Goal: Information Seeking & Learning: Learn about a topic

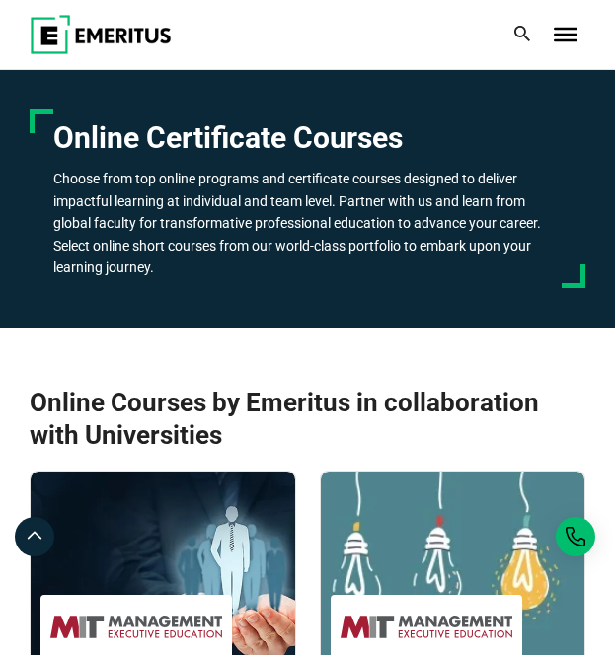
click at [574, 32] on span "Toggle Menu" at bounding box center [565, 35] width 24 height 14
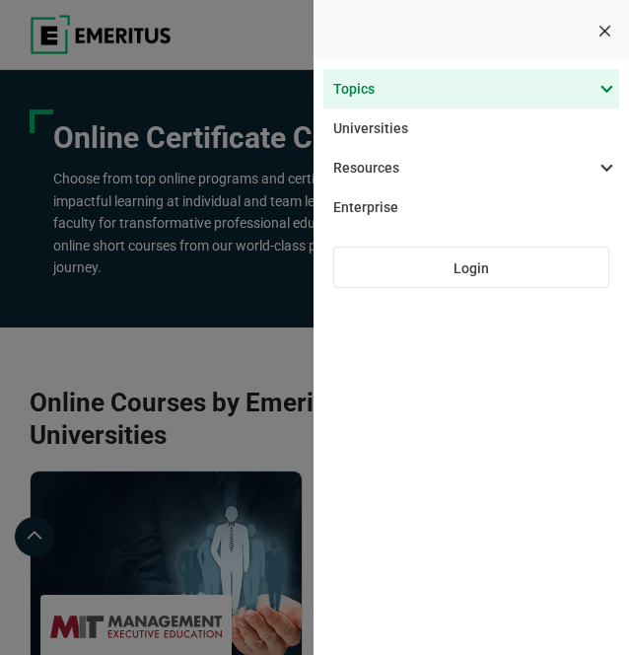
click at [480, 83] on span at bounding box center [462, 88] width 296 height 39
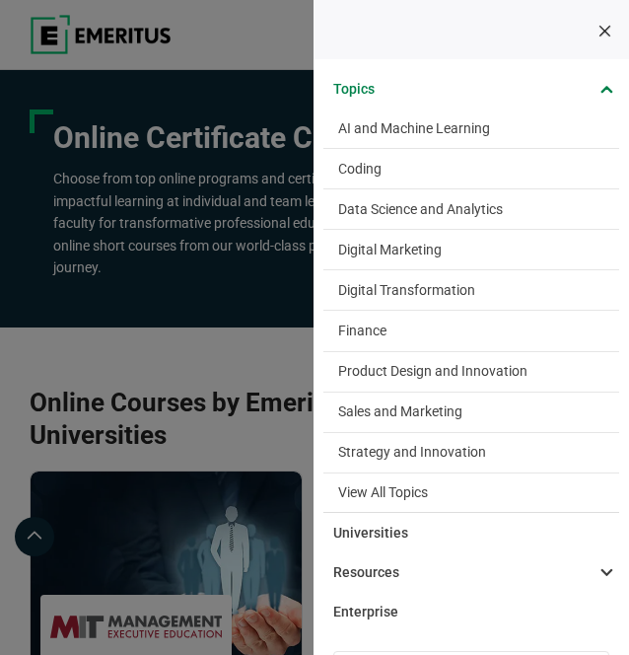
click at [413, 340] on link "Finance The finance industry has remained relatively stable through the turbule…" at bounding box center [472, 330] width 296 height 39
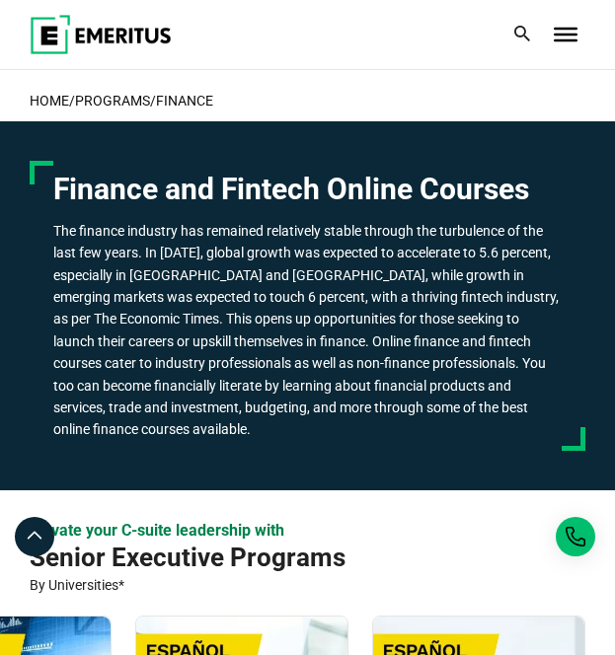
click at [563, 30] on span "Toggle Menu" at bounding box center [565, 35] width 24 height 14
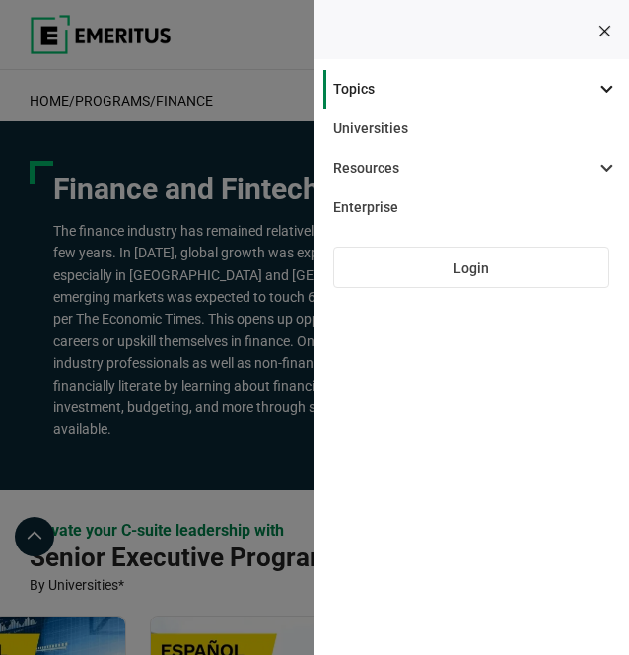
click at [602, 32] on span "Toggle Menu" at bounding box center [610, 32] width 24 height 14
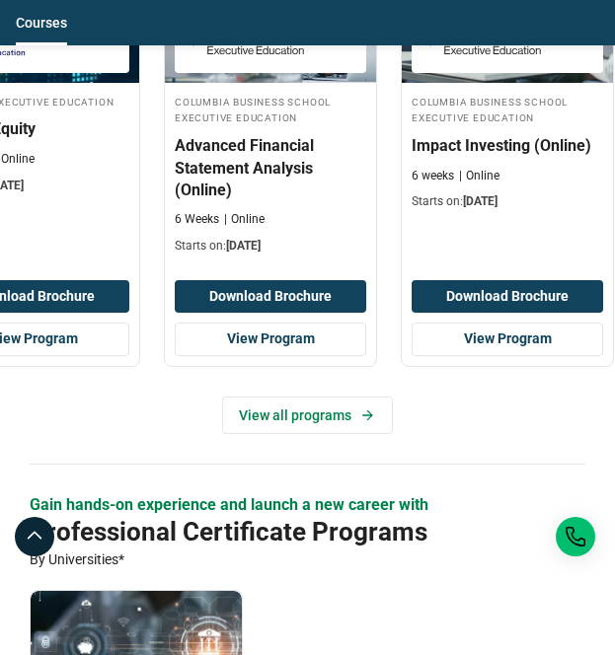
scroll to position [2041, 0]
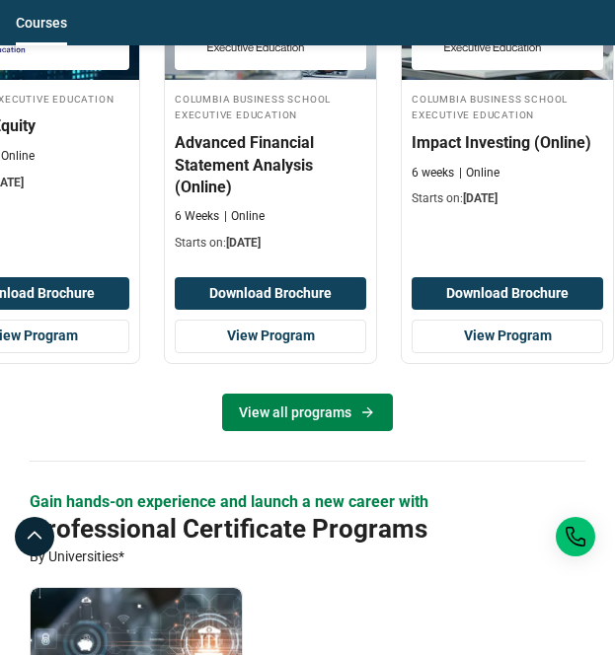
click at [312, 394] on link "View all programs" at bounding box center [307, 412] width 171 height 37
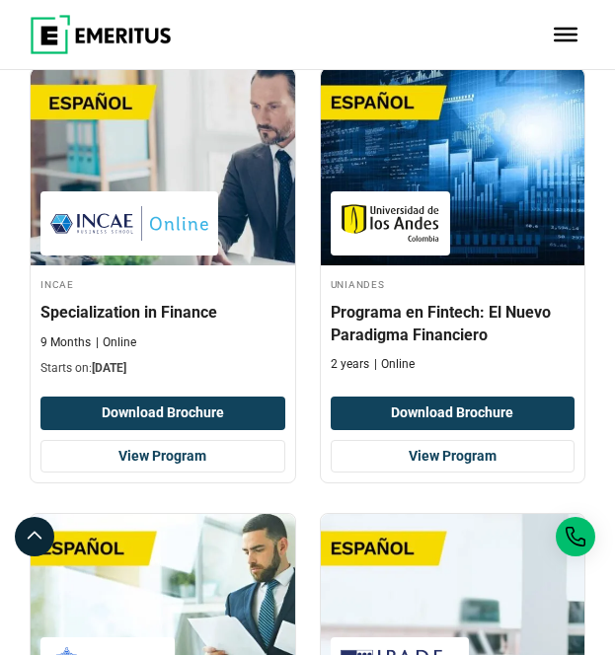
scroll to position [2666, 0]
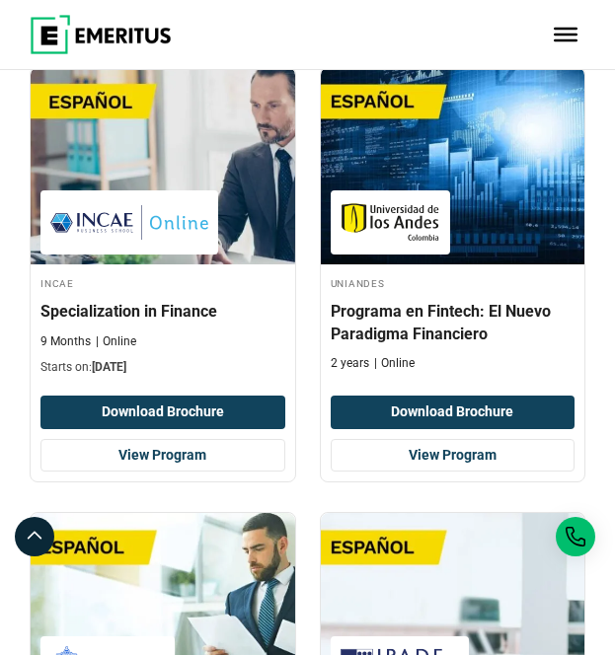
drag, startPoint x: 175, startPoint y: 308, endPoint x: 304, endPoint y: 288, distance: 130.7
click at [304, 288] on div "INCAE Specialization in Finance 9 Months Online Starts on: October 20, 2025 Dow…" at bounding box center [163, 274] width 290 height 416
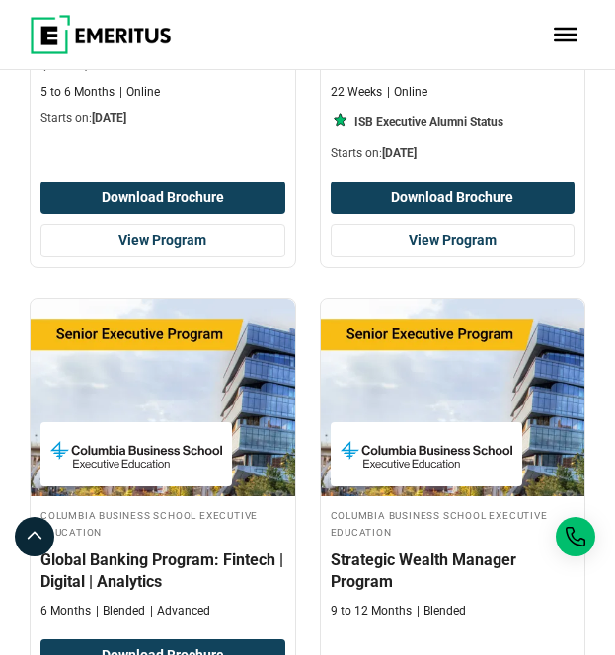
scroll to position [1978, 0]
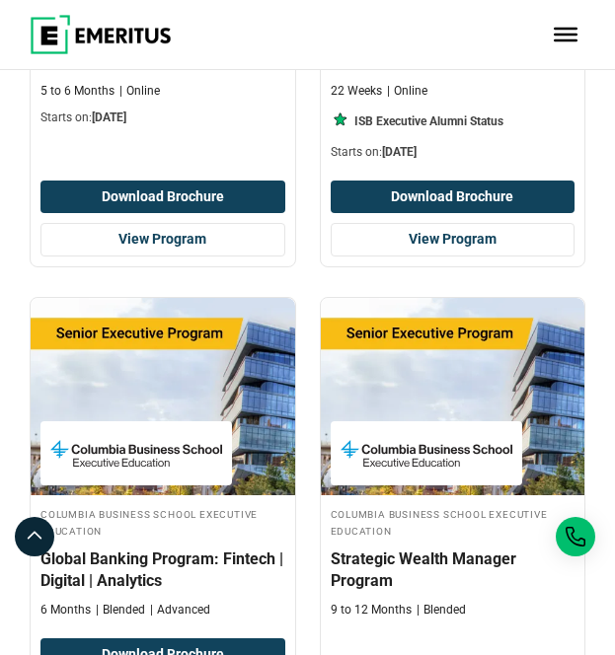
click at [412, 409] on img at bounding box center [453, 396] width 264 height 197
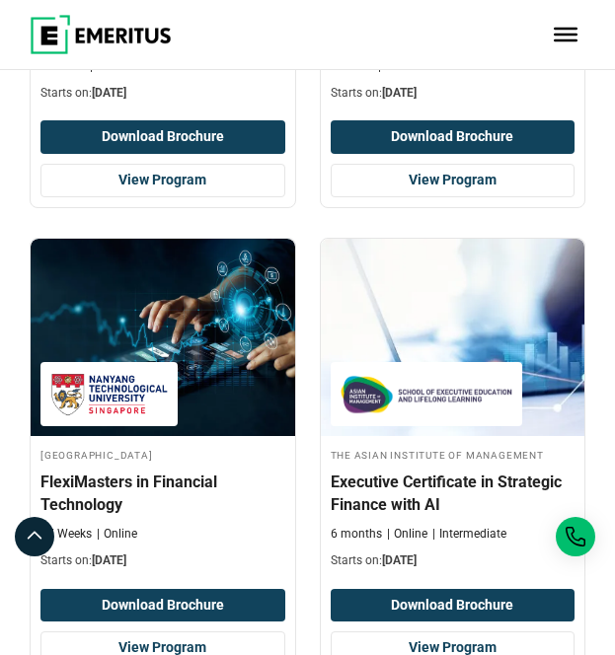
scroll to position [4649, 0]
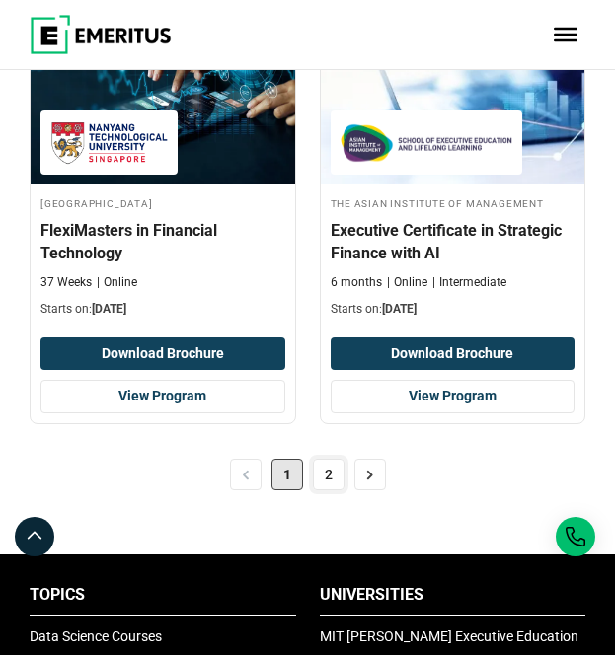
click at [330, 477] on link "2" at bounding box center [329, 475] width 32 height 32
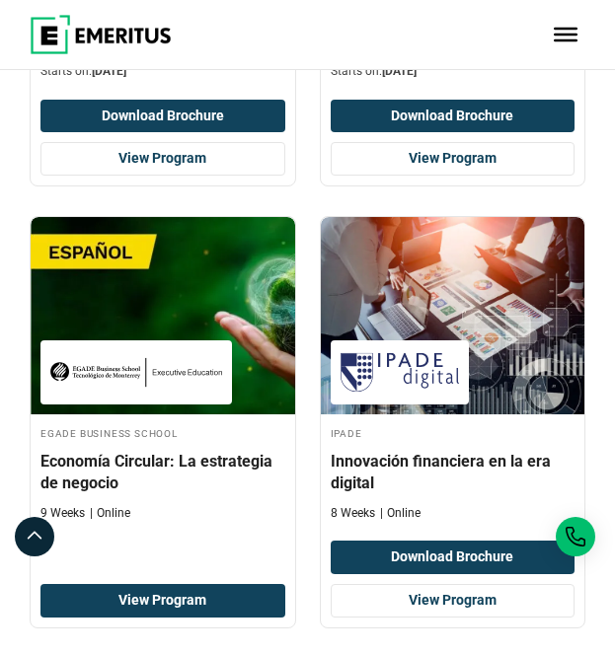
scroll to position [3272, 0]
